Goal: Check Order Status

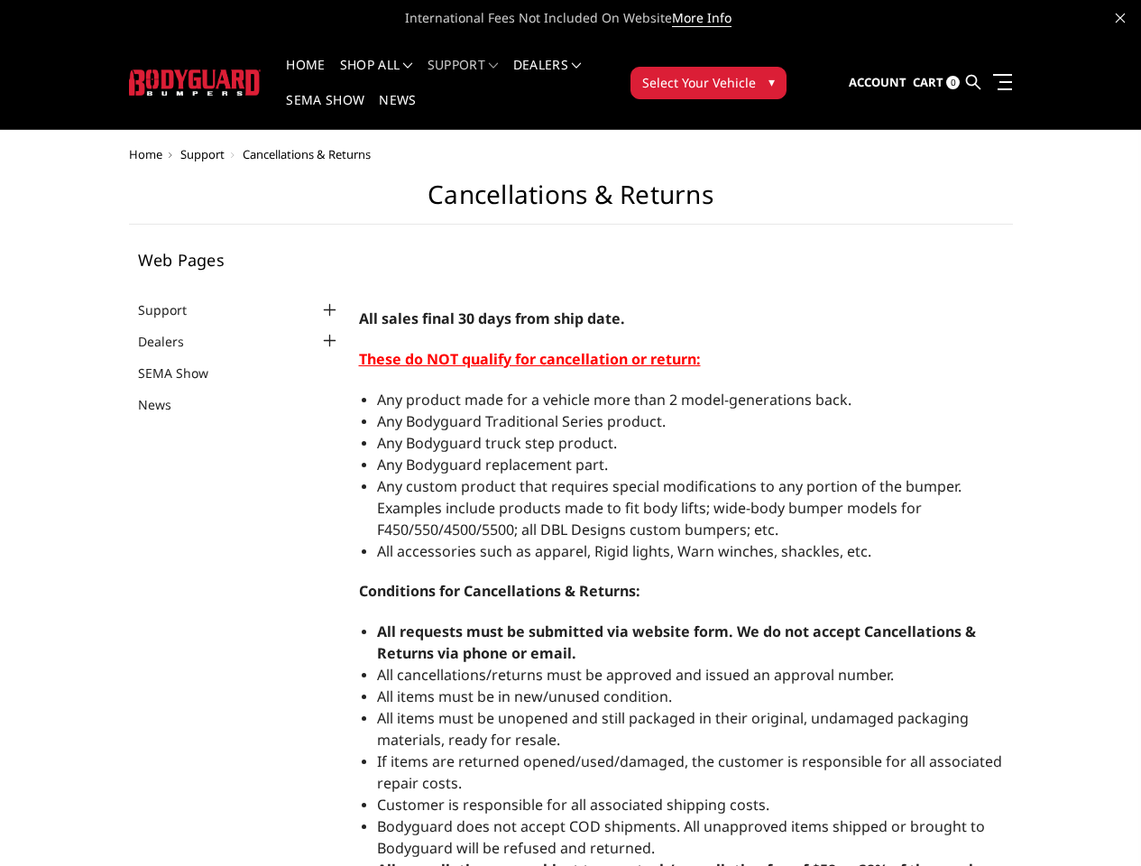
select select "US"
